Goal: Find specific page/section: Find specific page/section

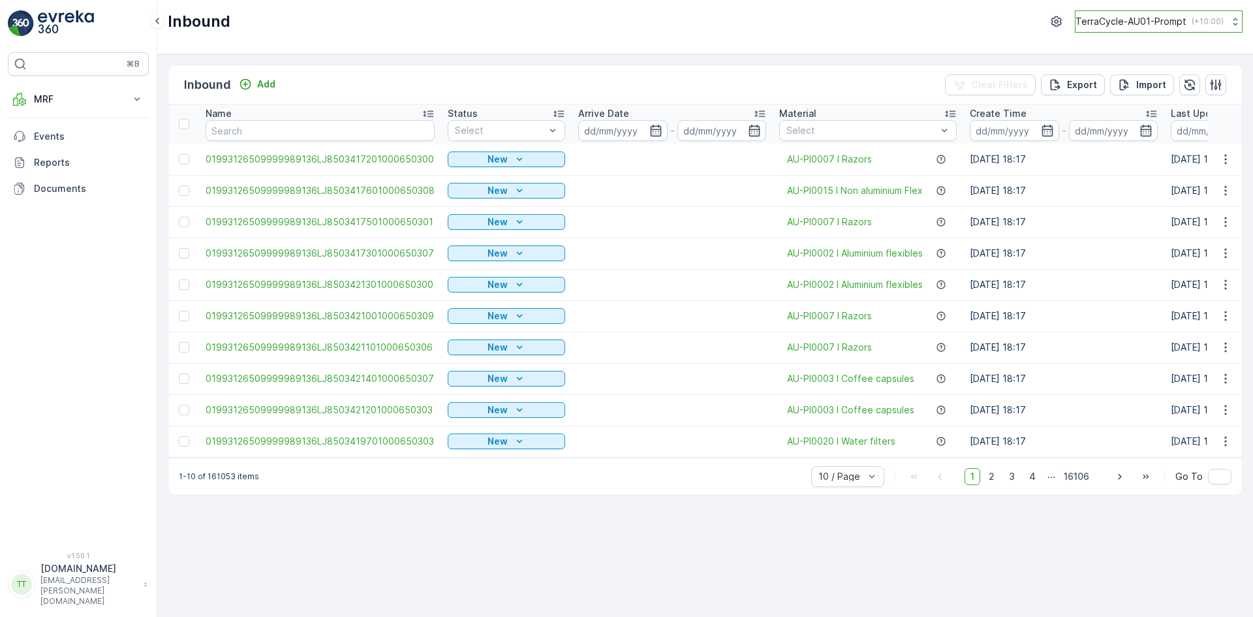
click at [1124, 20] on p "TerraCycle-AU01-Prompt" at bounding box center [1130, 21] width 111 height 13
type input "nl"
click at [1100, 80] on span "TerraCycle-NL-MRF" at bounding box center [1157, 78] width 146 height 13
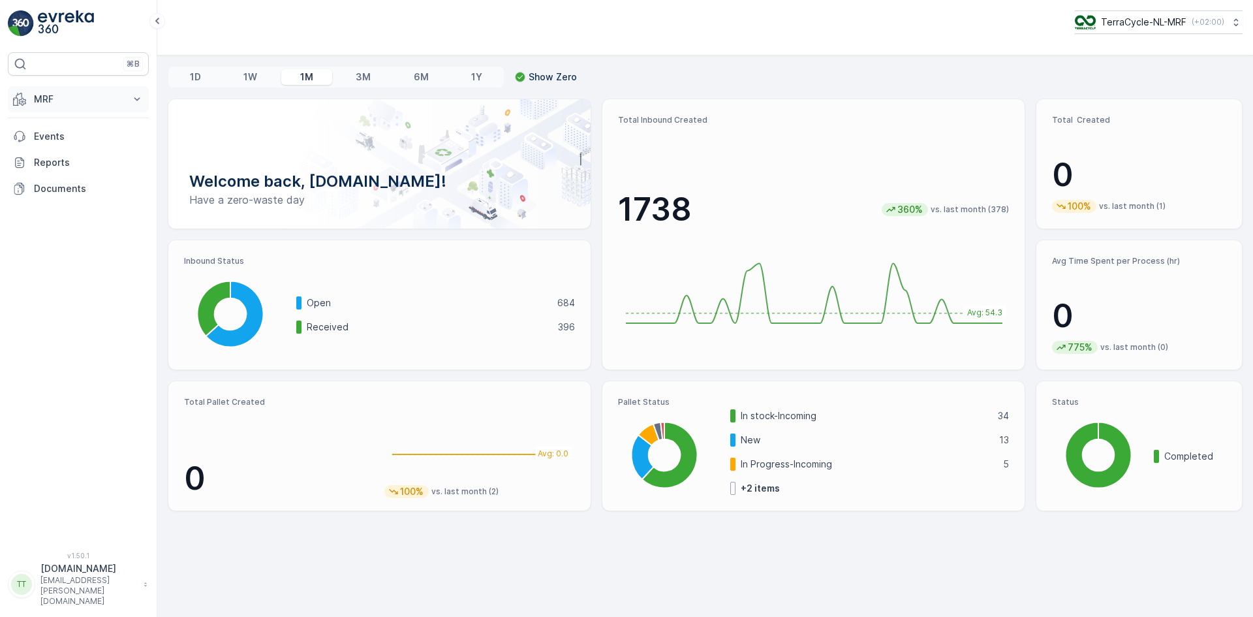
click at [69, 101] on p "MRF" at bounding box center [78, 99] width 89 height 13
click at [65, 131] on link "Inbound" at bounding box center [88, 140] width 121 height 18
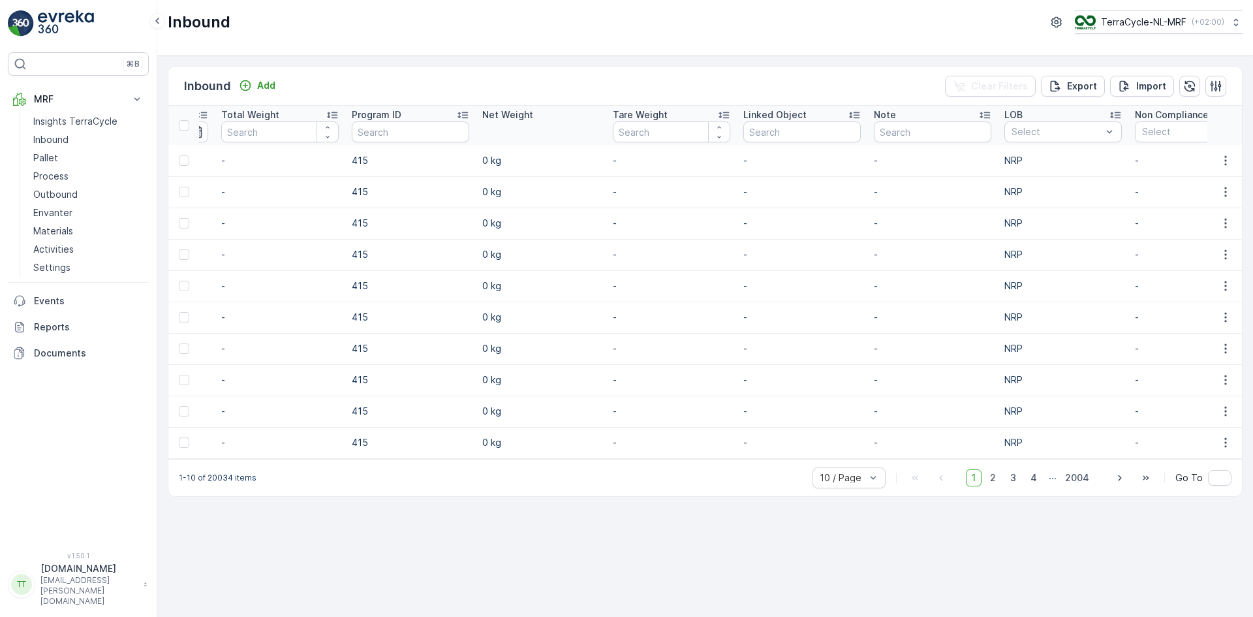
scroll to position [0, 1072]
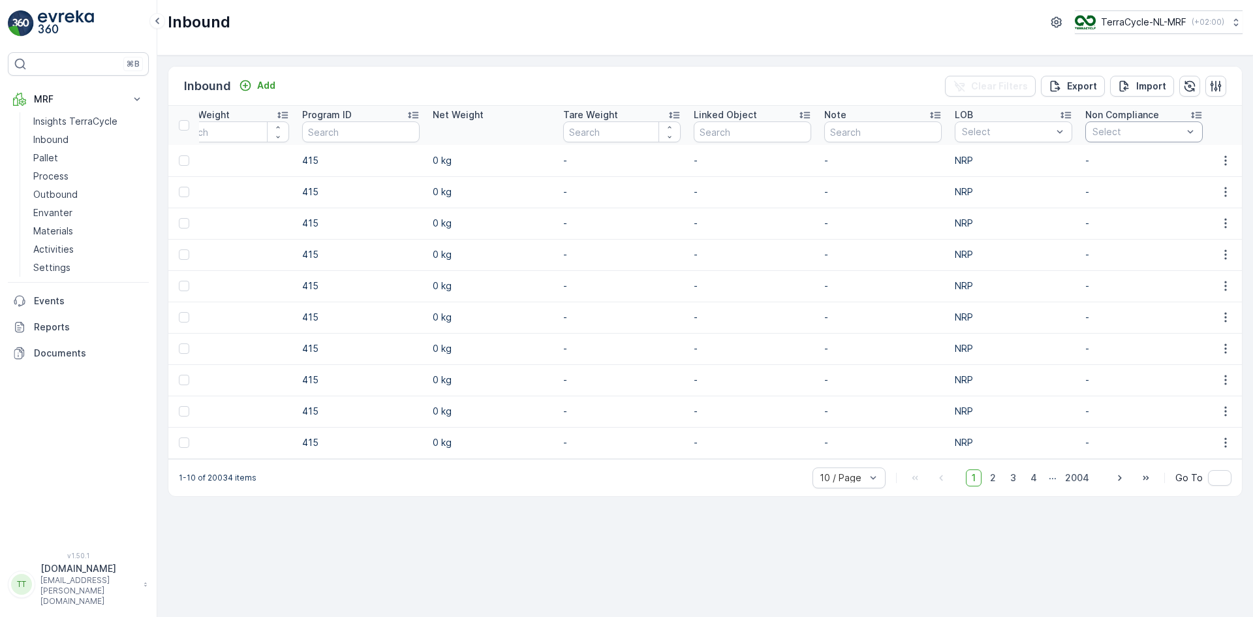
drag, startPoint x: 769, startPoint y: 465, endPoint x: 683, endPoint y: 470, distance: 85.6
click at [683, 470] on div "1-10 of 20034 items 10 / Page 1 2 3 4 ... 2004 Go To" at bounding box center [705, 477] width 1074 height 37
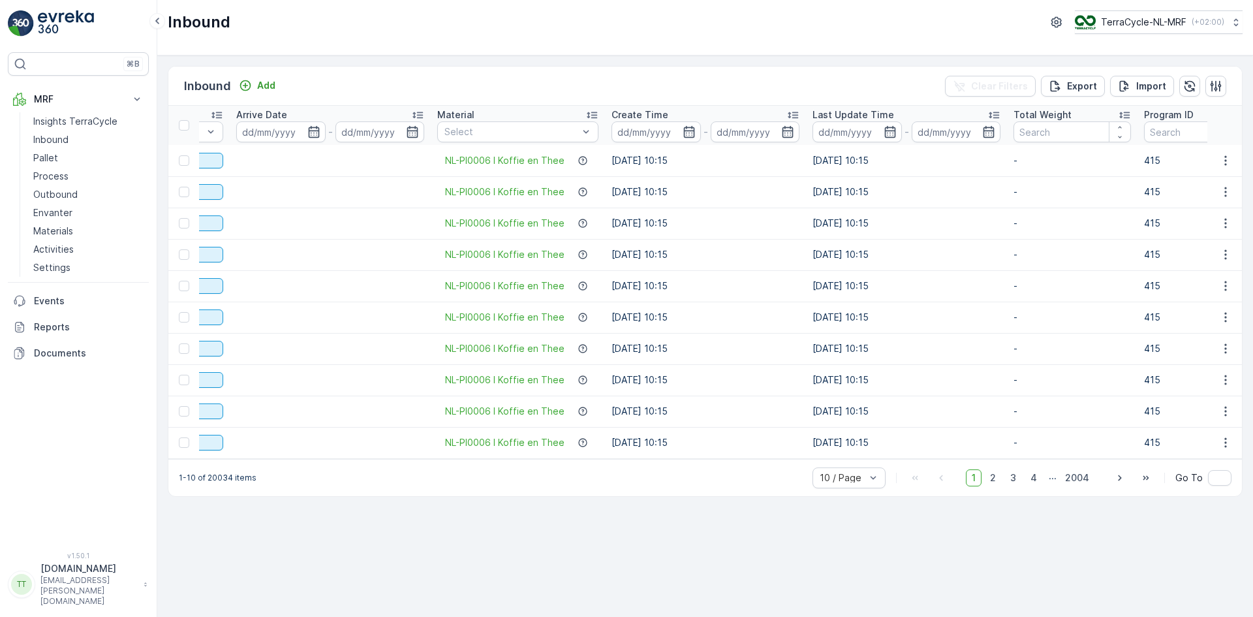
scroll to position [0, 227]
click at [317, 128] on icon "button" at bounding box center [316, 132] width 11 height 12
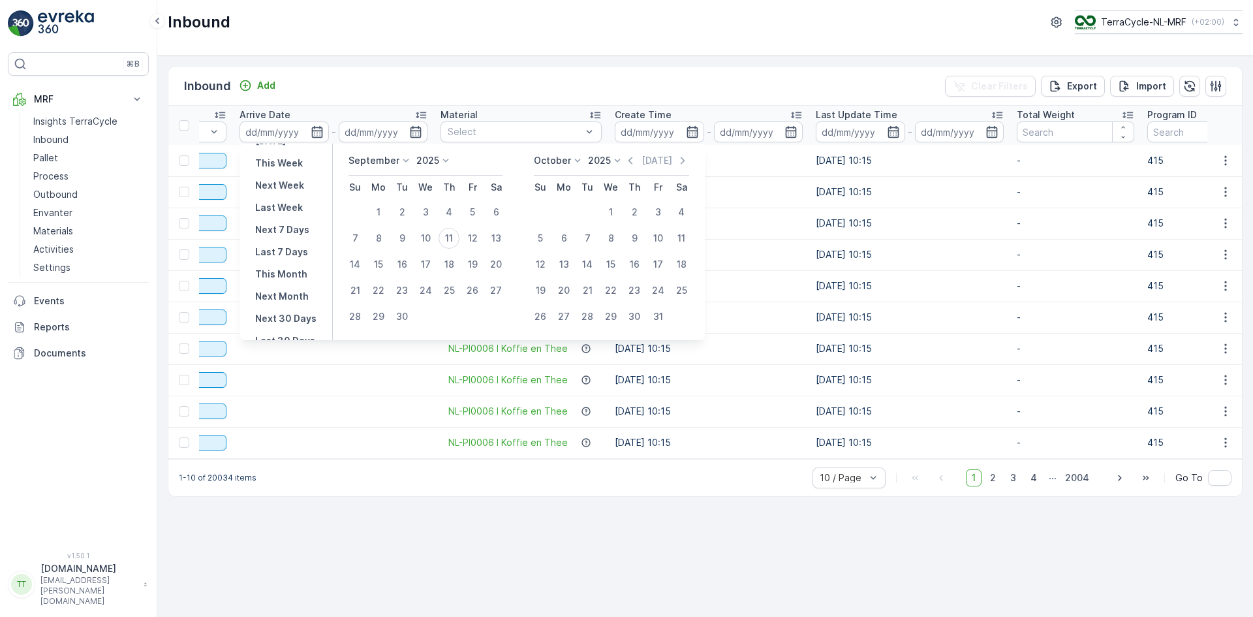
scroll to position [118, 0]
click at [289, 289] on p "Last 30 Days" at bounding box center [285, 287] width 60 height 13
type input "[DATE]"
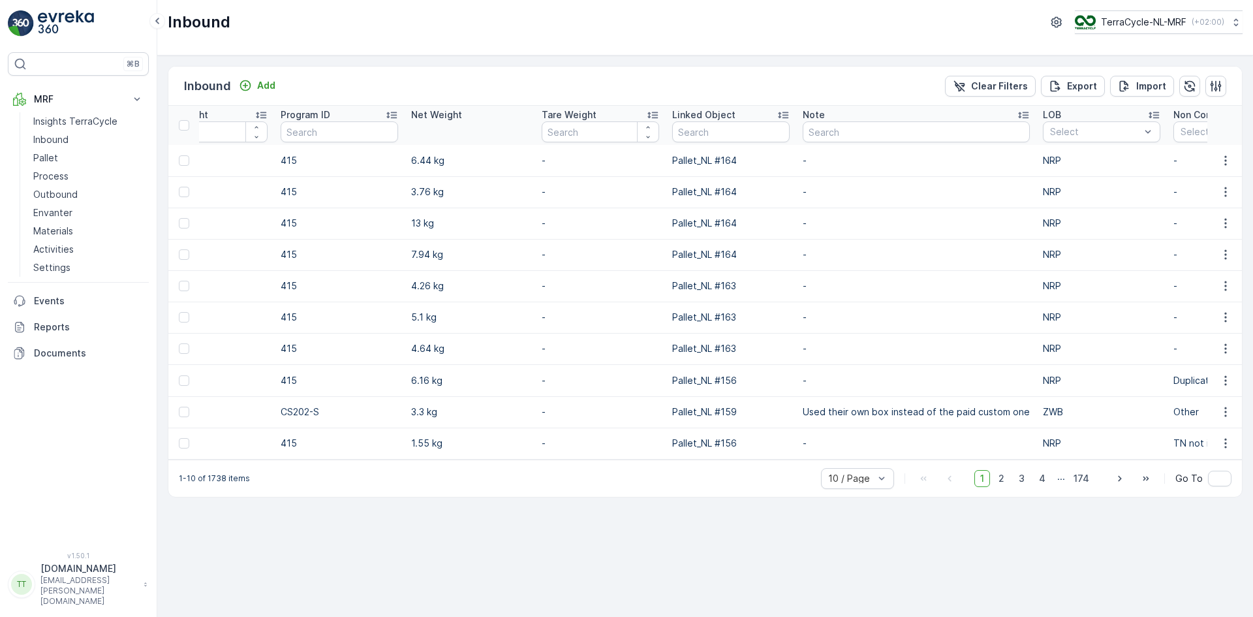
scroll to position [0, 1175]
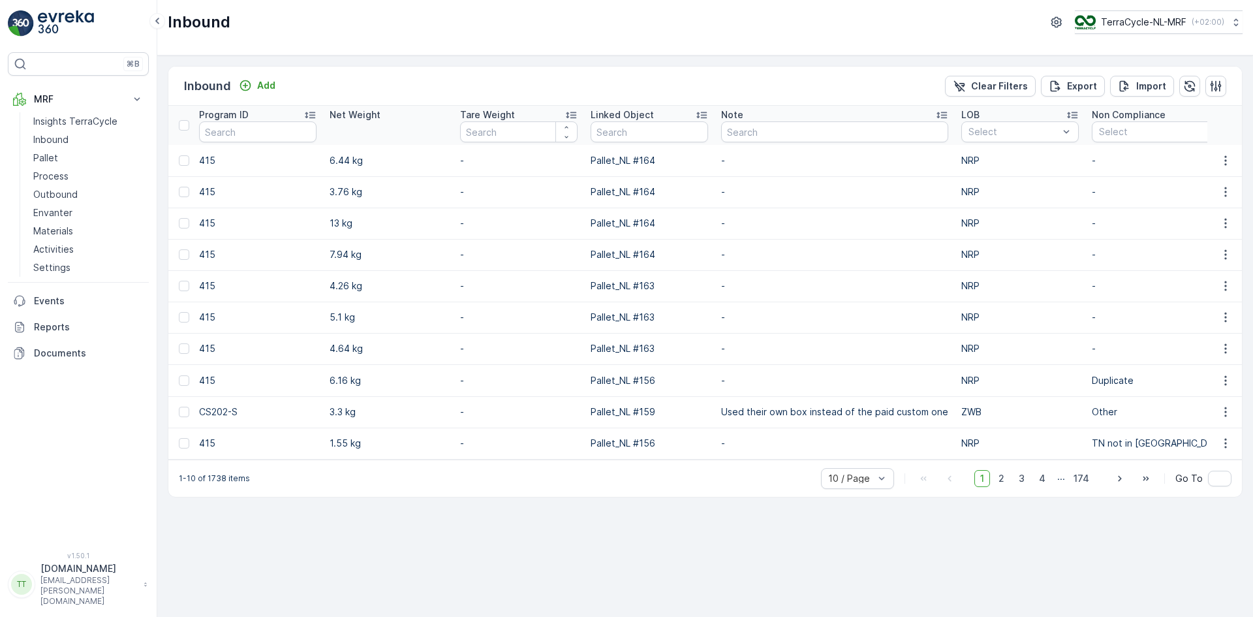
click at [1214, 114] on icon at bounding box center [1220, 114] width 13 height 13
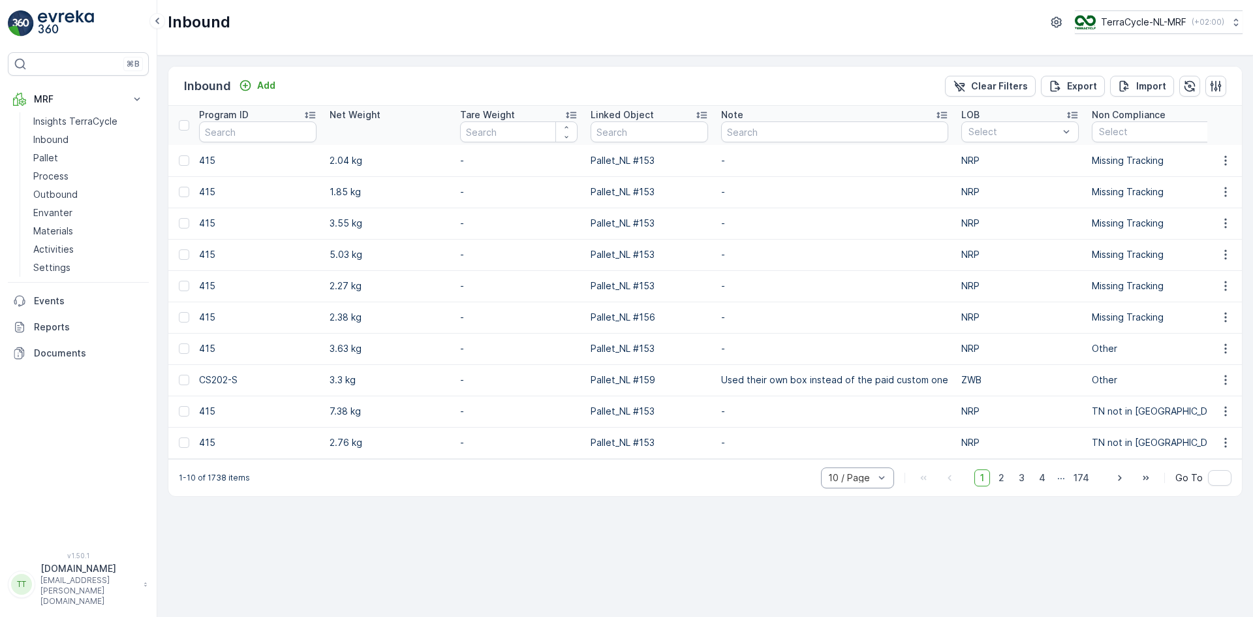
click at [844, 488] on div "10 / Page" at bounding box center [857, 477] width 73 height 21
click at [839, 454] on span "50 / Page" at bounding box center [850, 449] width 43 height 10
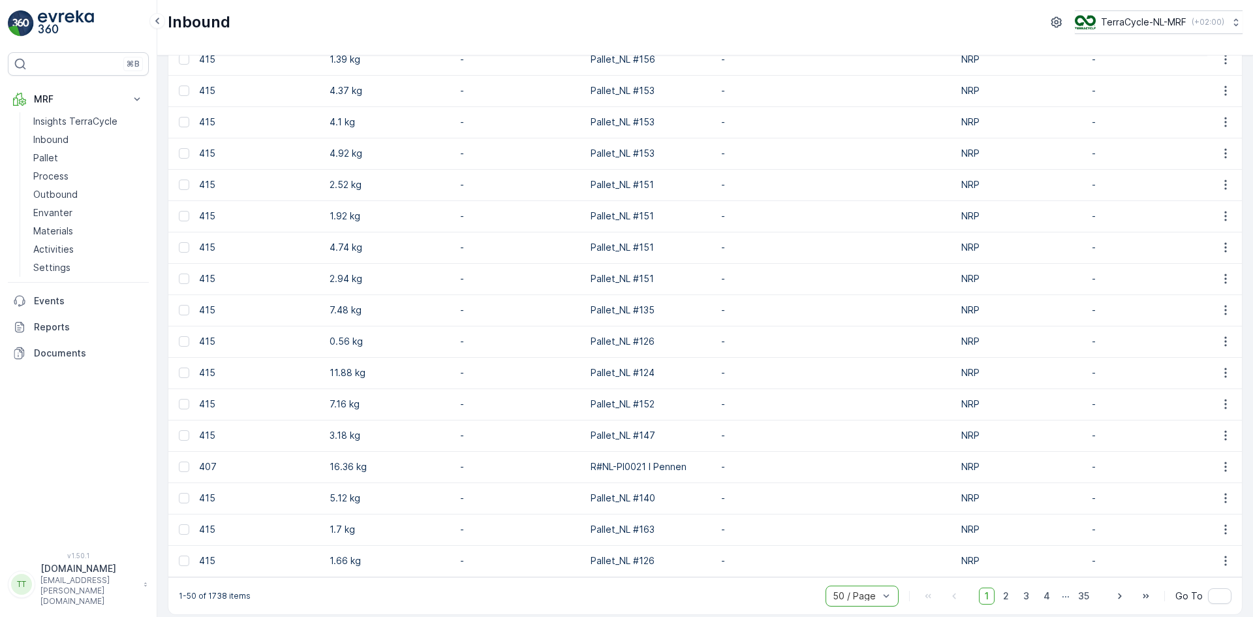
scroll to position [1156, 0]
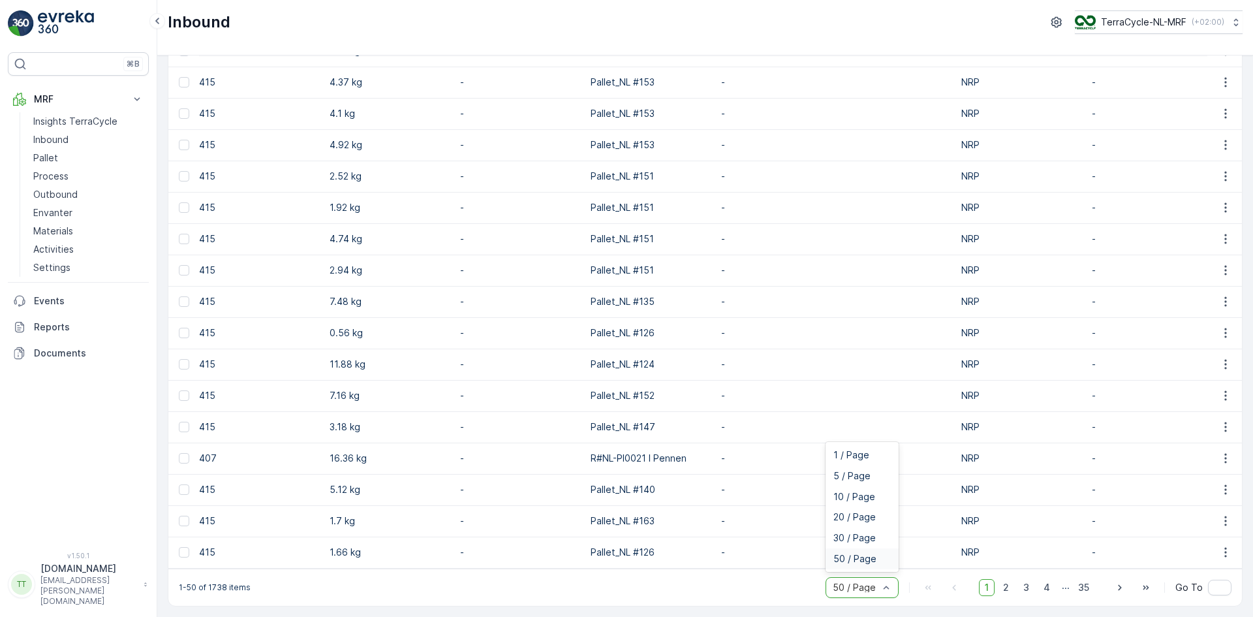
click at [861, 588] on div at bounding box center [855, 587] width 48 height 10
click at [851, 512] on span "20 / Page" at bounding box center [854, 517] width 42 height 10
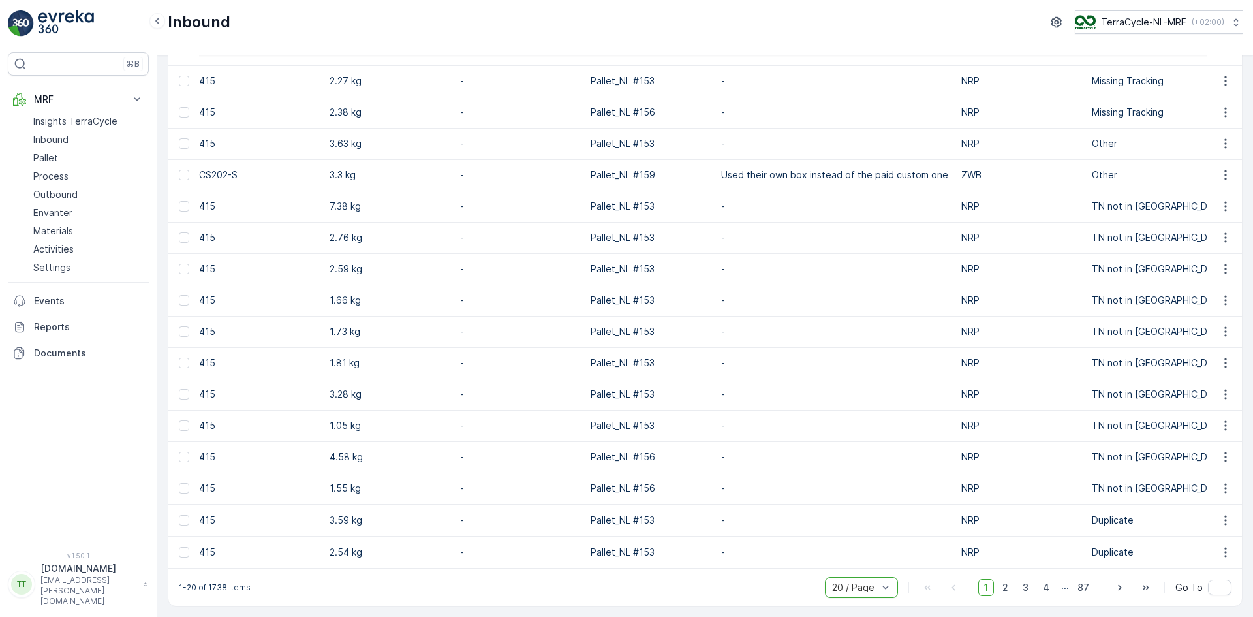
scroll to position [211, 0]
click at [1006, 584] on span "2" at bounding box center [1006, 587] width 18 height 17
